Goal: Purchase product/service

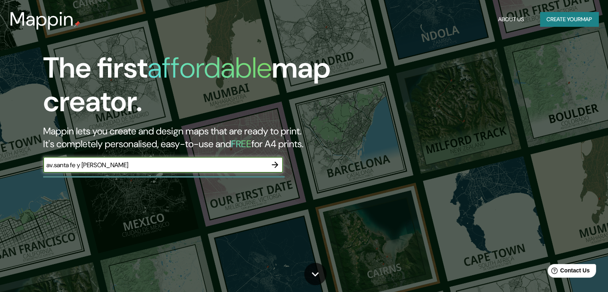
type input "av.santa fe y [PERSON_NAME]"
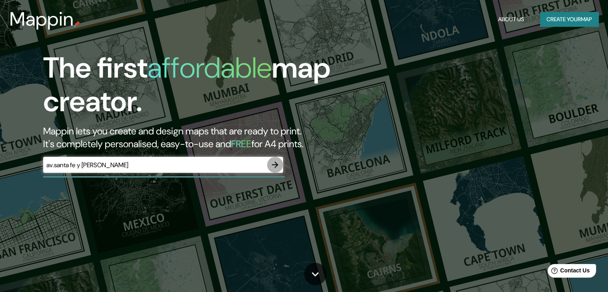
click at [273, 163] on icon "button" at bounding box center [275, 165] width 10 height 10
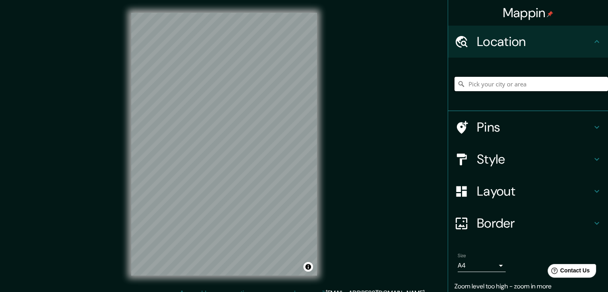
click at [506, 85] on input "Pick your city or area" at bounding box center [530, 84] width 153 height 14
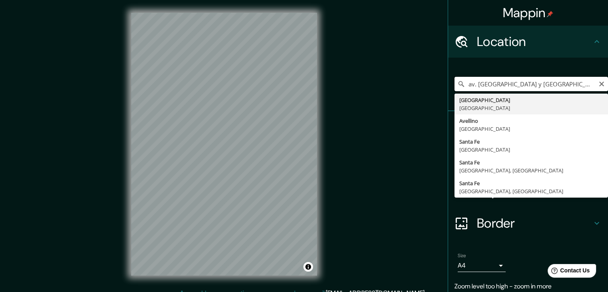
type input "[GEOGRAPHIC_DATA], [GEOGRAPHIC_DATA]"
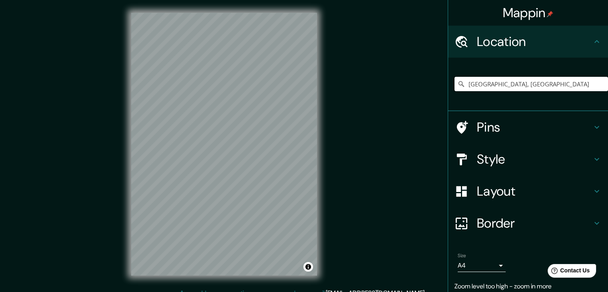
drag, startPoint x: 515, startPoint y: 87, endPoint x: 399, endPoint y: 89, distance: 116.3
click at [399, 89] on div "Mappin Location [GEOGRAPHIC_DATA], [GEOGRAPHIC_DATA] [GEOGRAPHIC_DATA] [GEOGRAP…" at bounding box center [304, 150] width 608 height 301
click at [492, 84] on input "Pick your city or area" at bounding box center [530, 84] width 153 height 14
paste input "[GEOGRAPHIC_DATA][PERSON_NAME]"
type input "[PERSON_NAME], [GEOGRAPHIC_DATA], [GEOGRAPHIC_DATA]"
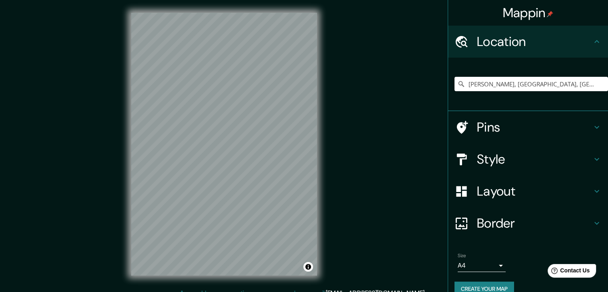
click at [86, 218] on div "Mappin Location [GEOGRAPHIC_DATA], [GEOGRAPHIC_DATA], [GEOGRAPHIC_DATA] [GEOGRA…" at bounding box center [304, 150] width 608 height 301
click at [372, 164] on div "Mappin Location [GEOGRAPHIC_DATA], [GEOGRAPHIC_DATA], [GEOGRAPHIC_DATA] [GEOGRA…" at bounding box center [304, 150] width 608 height 301
click at [342, 223] on div "Mappin Location [GEOGRAPHIC_DATA], [GEOGRAPHIC_DATA], [GEOGRAPHIC_DATA] [GEOGRA…" at bounding box center [304, 150] width 608 height 301
